Goal: Information Seeking & Learning: Learn about a topic

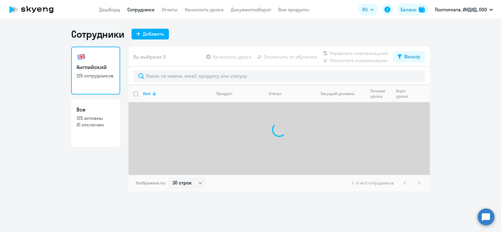
select select "30"
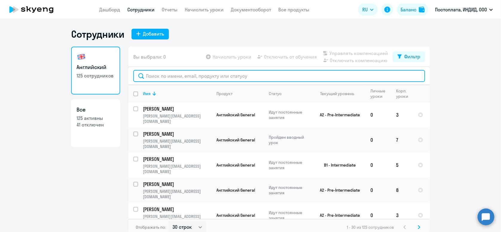
click at [225, 80] on input "text" at bounding box center [279, 76] width 292 height 12
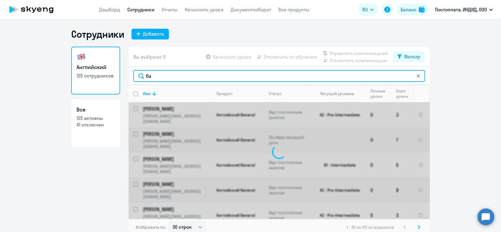
type input "бад"
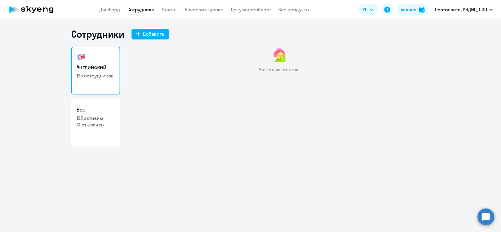
click at [133, 12] on link "Сотрудники" at bounding box center [140, 10] width 27 height 6
click at [81, 63] on h3 "Английский" at bounding box center [96, 67] width 38 height 8
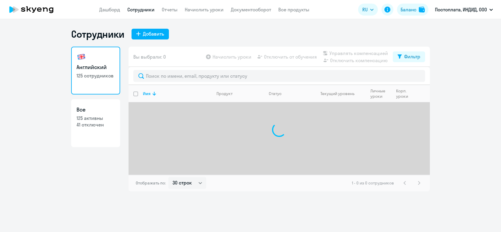
select select "30"
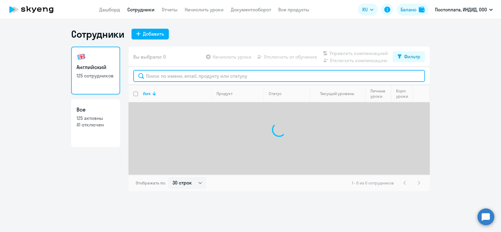
click at [228, 78] on input "text" at bounding box center [279, 76] width 292 height 12
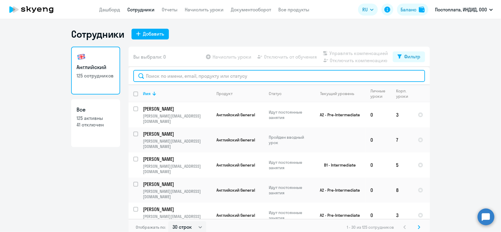
type input "b"
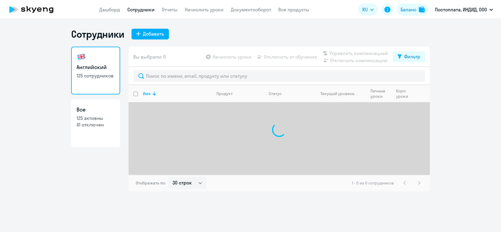
select select "30"
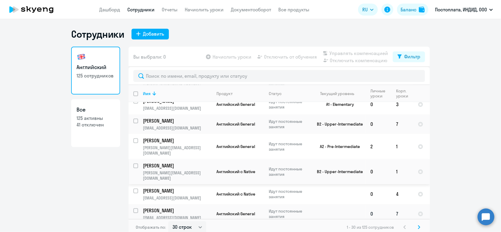
scroll to position [505, 0]
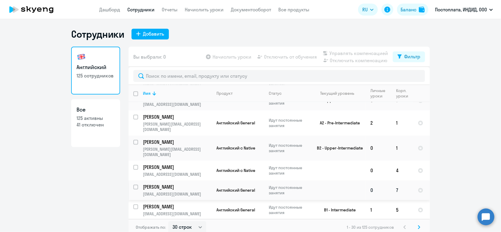
click at [212, 181] on td "Английский General" at bounding box center [238, 191] width 52 height 20
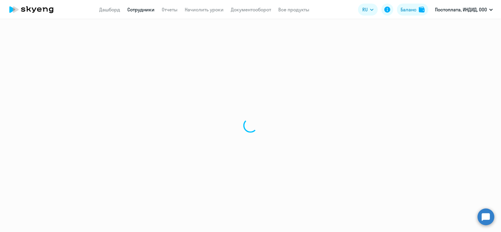
select select "english"
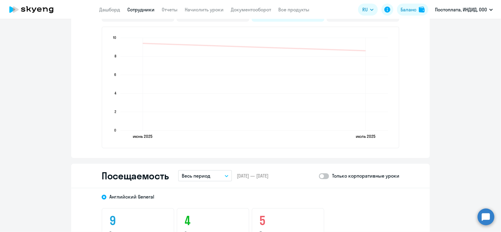
scroll to position [688, 0]
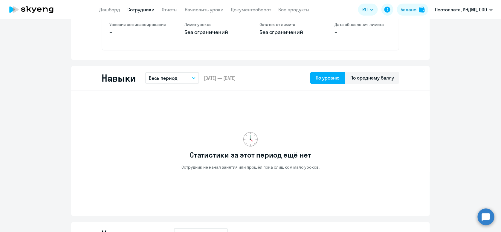
scroll to position [269, 0]
